Goal: Task Accomplishment & Management: Manage account settings

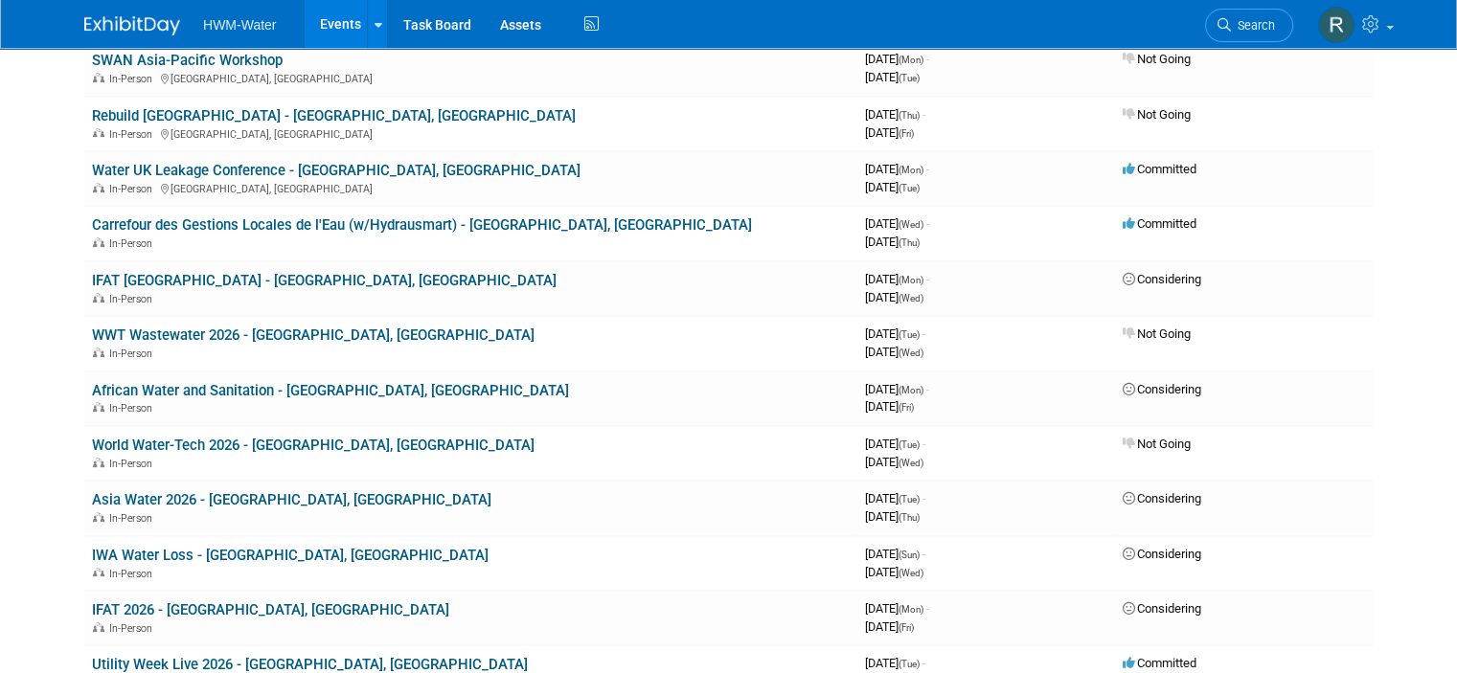
scroll to position [479, 0]
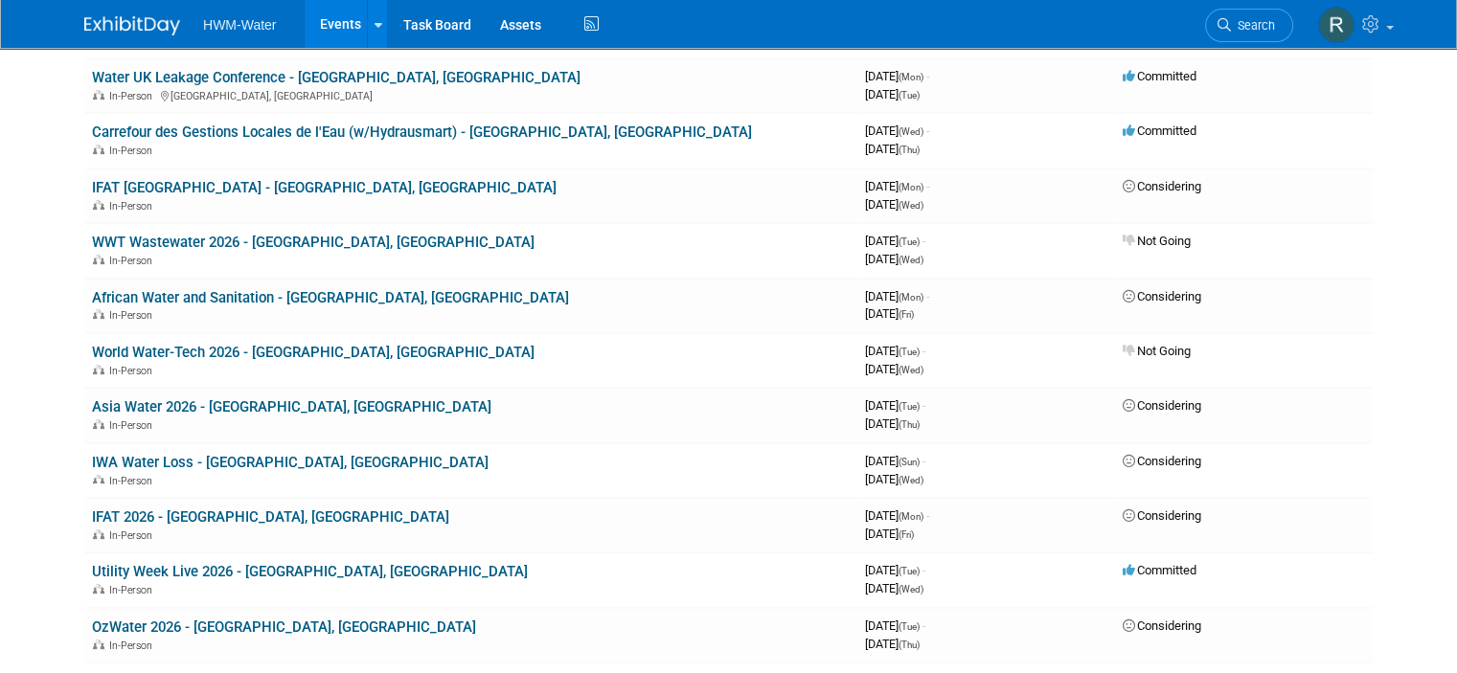
click at [245, 454] on link "IWA Water Loss - [GEOGRAPHIC_DATA], [GEOGRAPHIC_DATA]" at bounding box center [290, 462] width 396 height 17
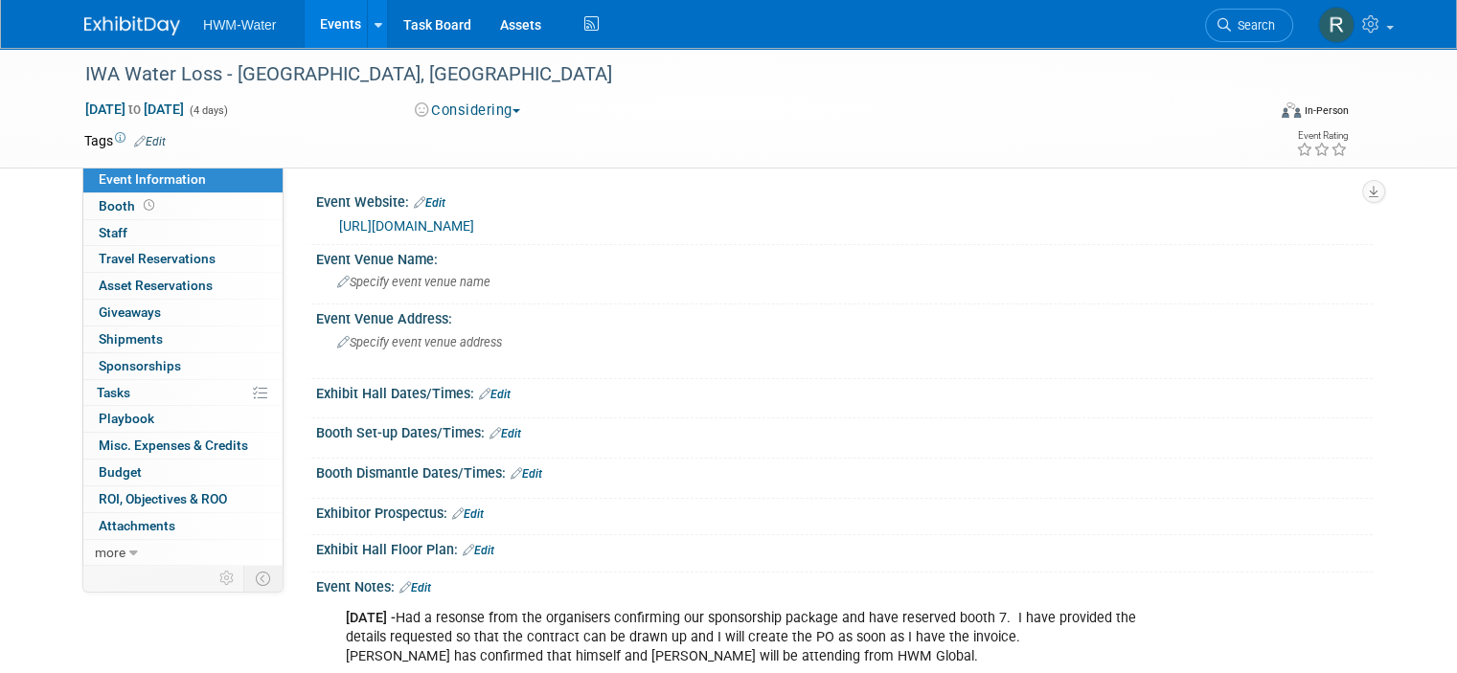
click at [407, 582] on link "Edit" at bounding box center [415, 587] width 32 height 13
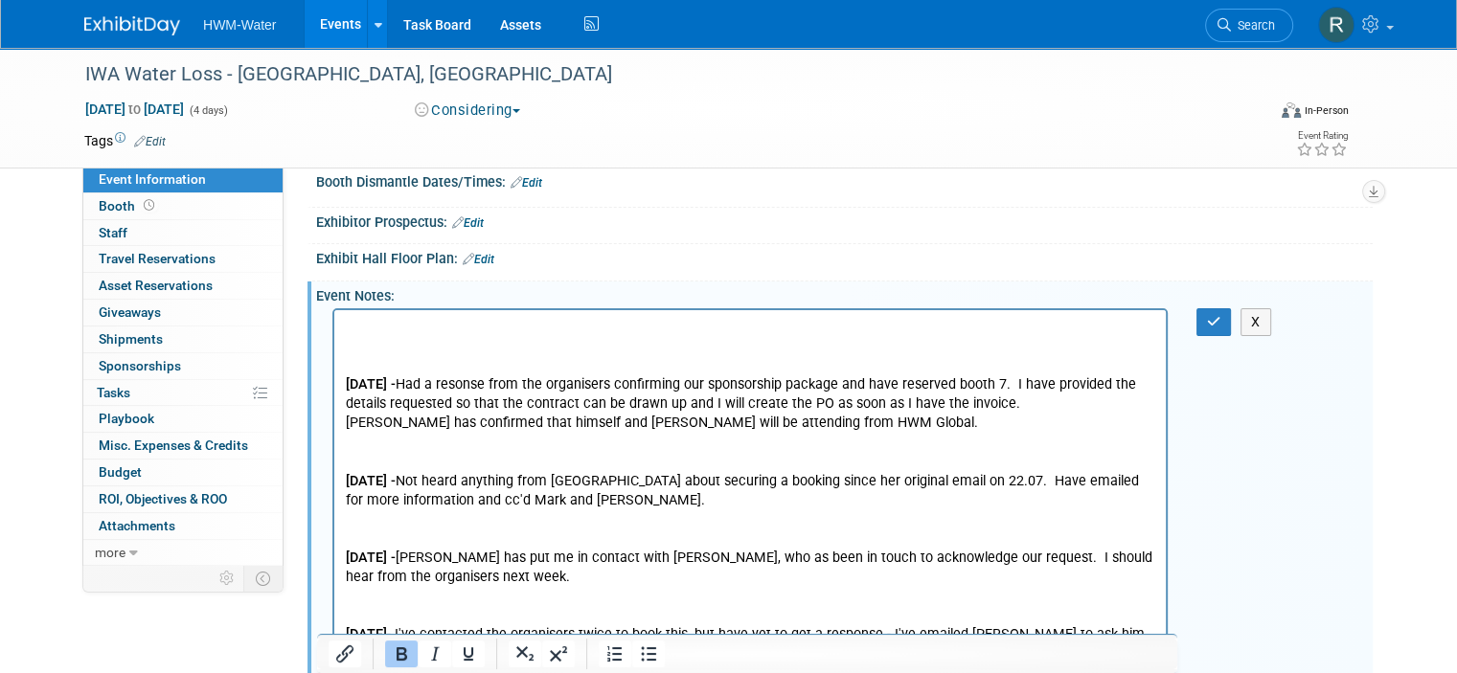
scroll to position [316, 0]
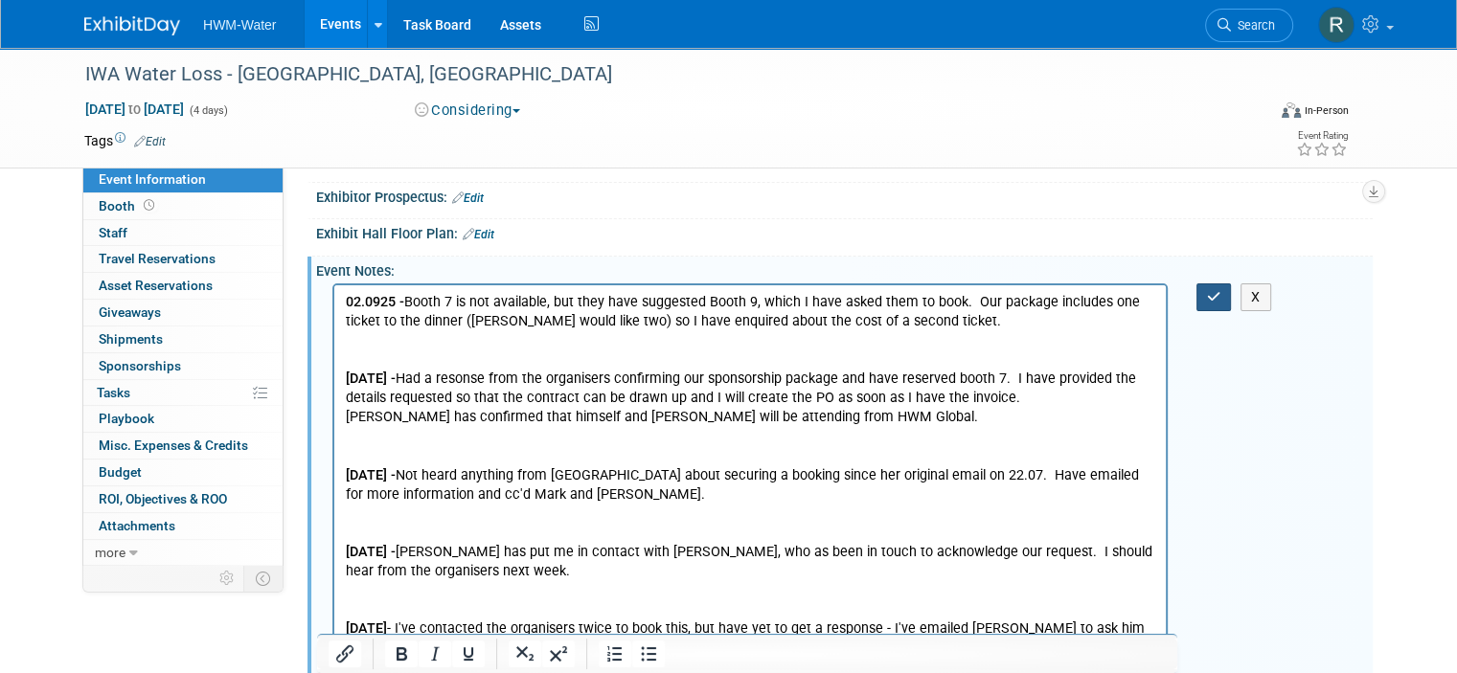
drag, startPoint x: 1212, startPoint y: 289, endPoint x: 709, endPoint y: 7, distance: 577.6
click at [1212, 289] on button "button" at bounding box center [1213, 297] width 35 height 28
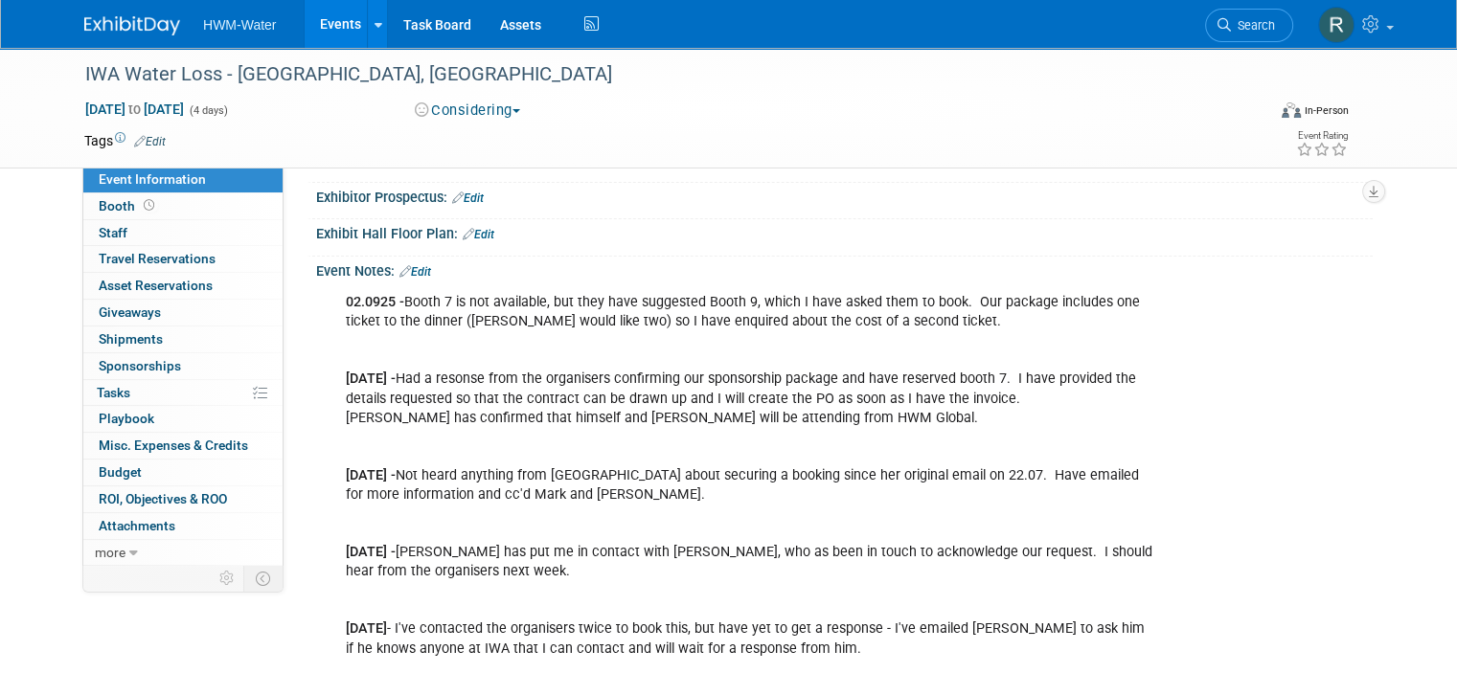
click at [136, 22] on img at bounding box center [132, 25] width 96 height 19
